Goal: Transaction & Acquisition: Register for event/course

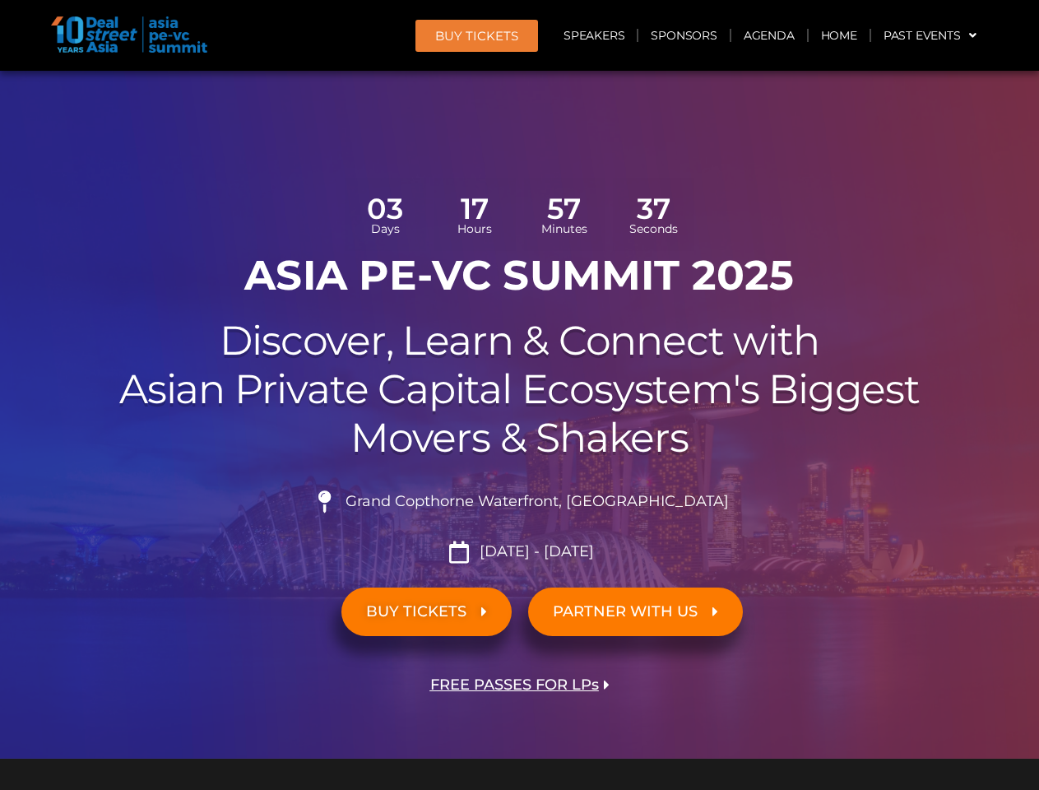
scroll to position [9324, 0]
